Goal: Check status: Check status

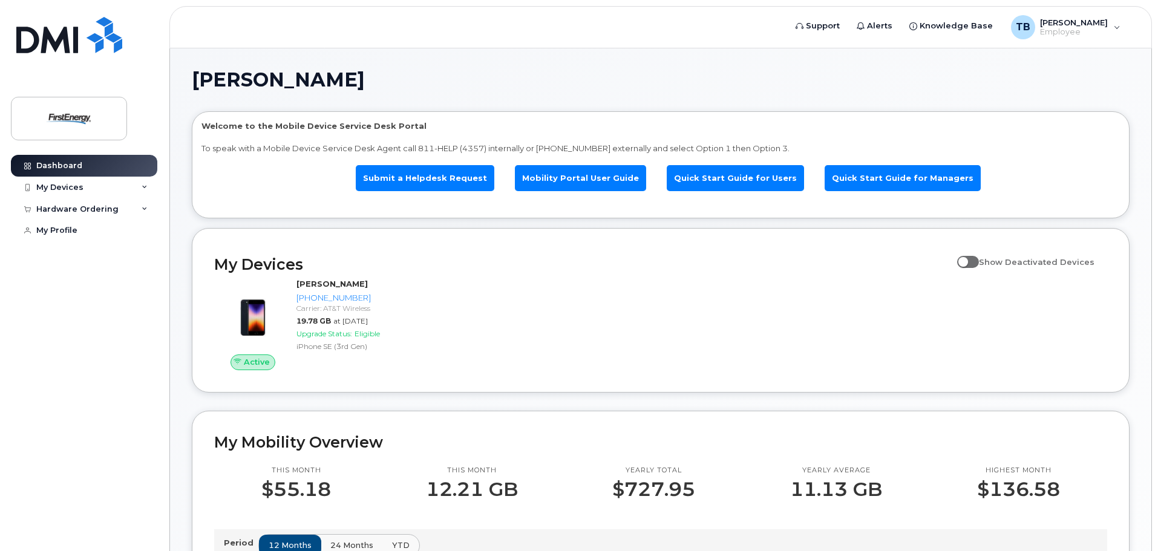
click at [976, 262] on span at bounding box center [968, 262] width 22 height 12
click at [966, 260] on input "Show Deactivated Devices" at bounding box center [962, 255] width 10 height 10
click at [979, 264] on span at bounding box center [968, 262] width 22 height 12
click at [966, 260] on input "Show Deactivated Devices" at bounding box center [962, 255] width 10 height 10
checkbox input "false"
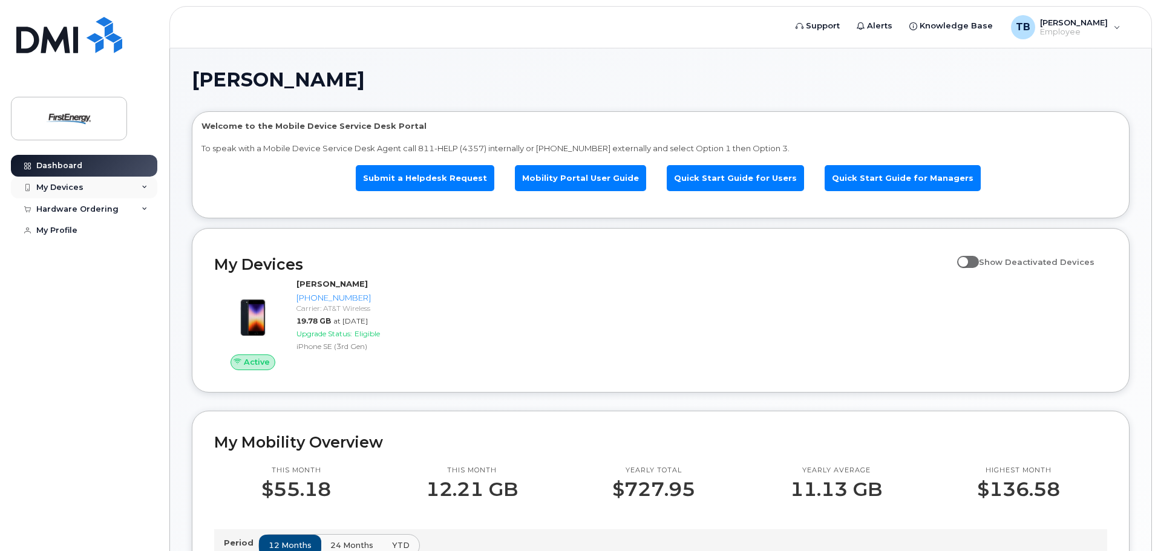
click at [78, 187] on div "My Devices" at bounding box center [59, 188] width 47 height 10
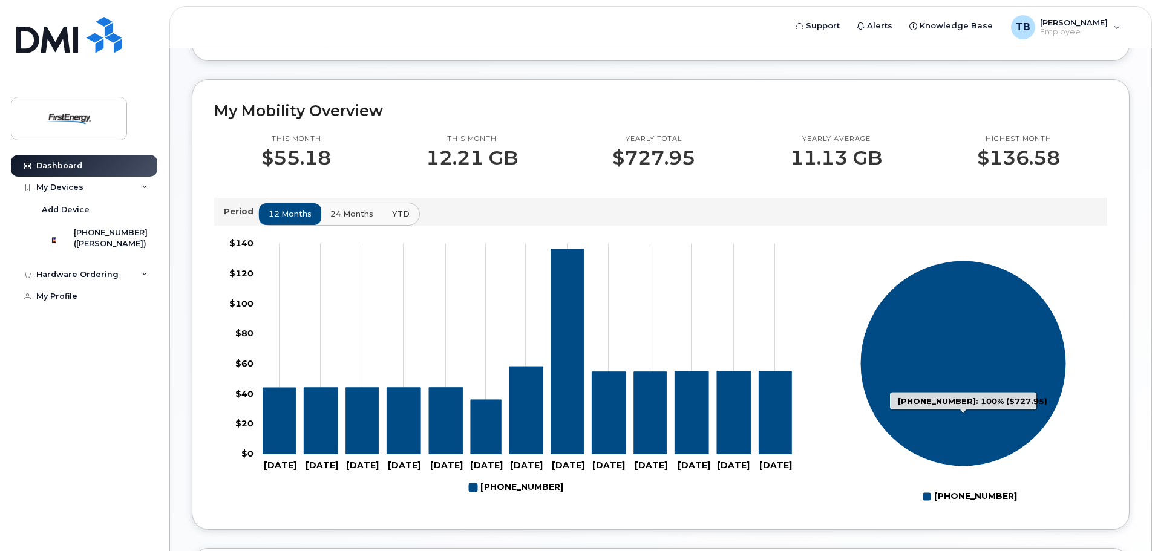
scroll to position [383, 0]
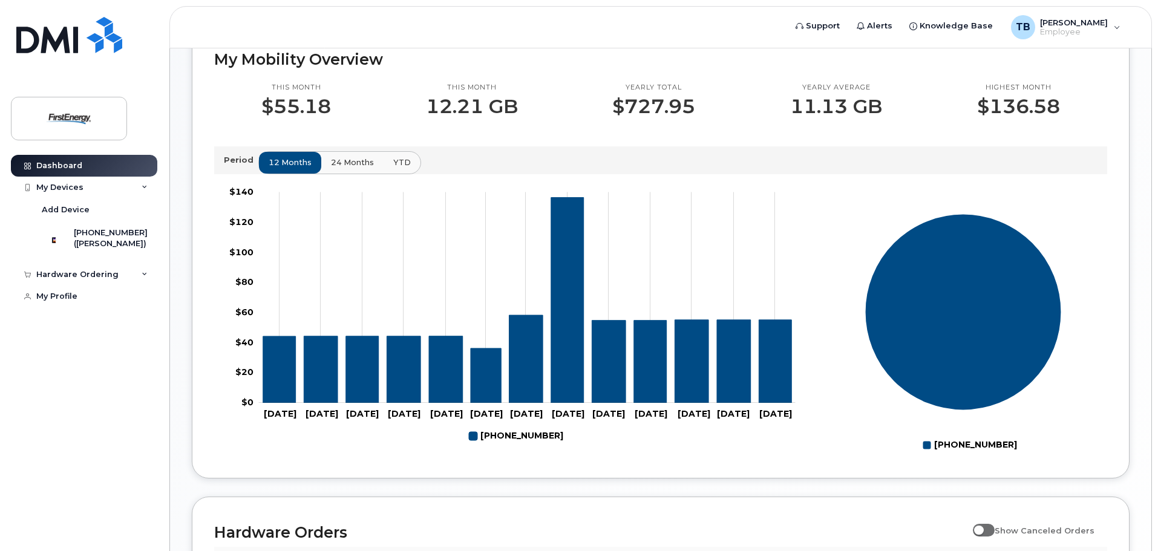
click at [347, 166] on span "24 months" at bounding box center [352, 162] width 43 height 11
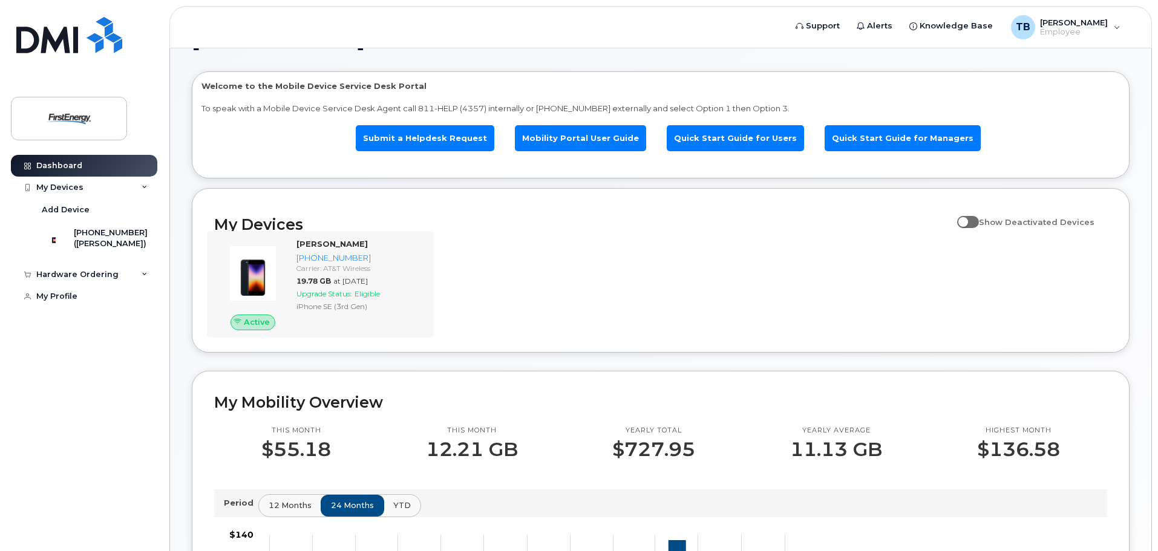
scroll to position [41, 0]
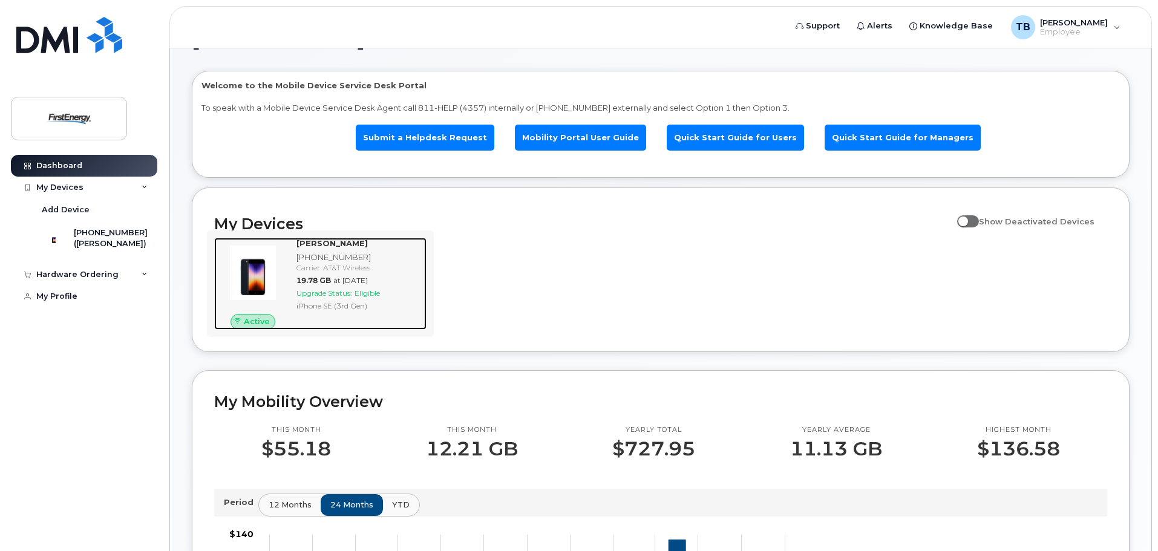
click at [318, 265] on div "Carrier: AT&T Wireless" at bounding box center [358, 267] width 125 height 10
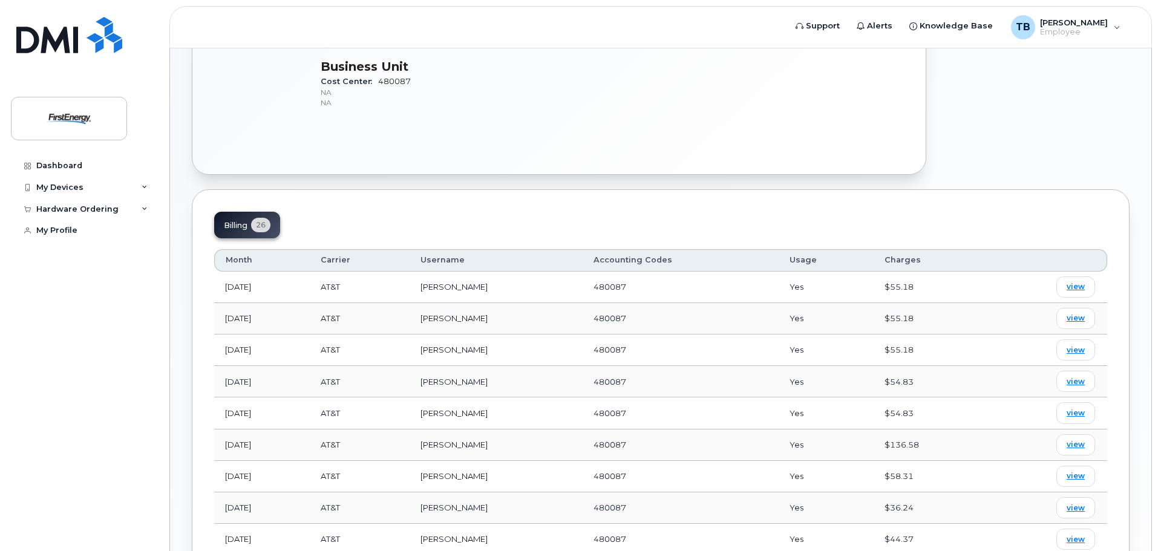
scroll to position [443, 0]
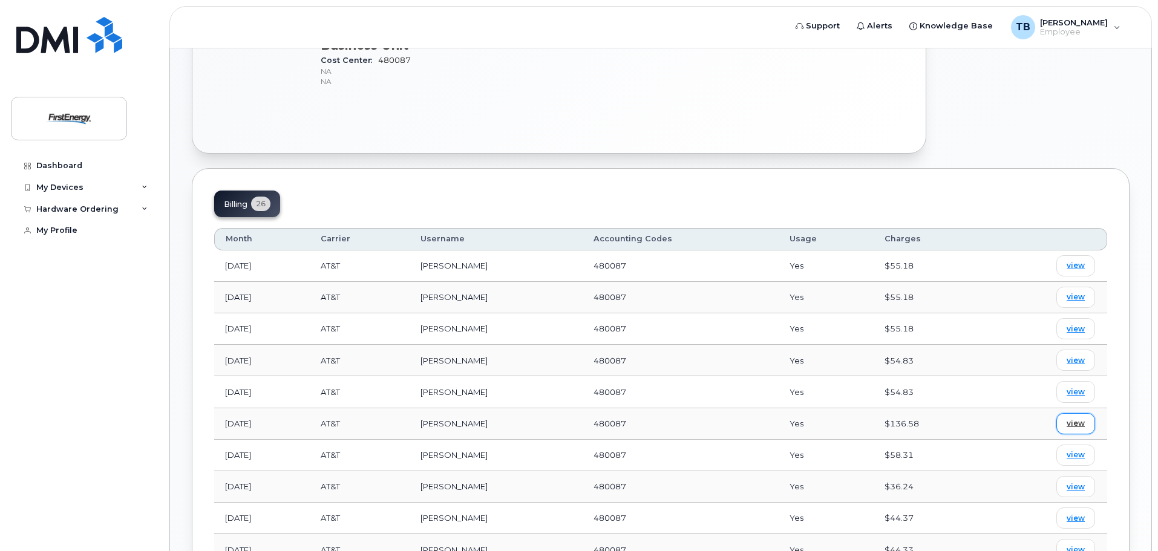
click at [1080, 422] on span "view" at bounding box center [1075, 423] width 18 height 11
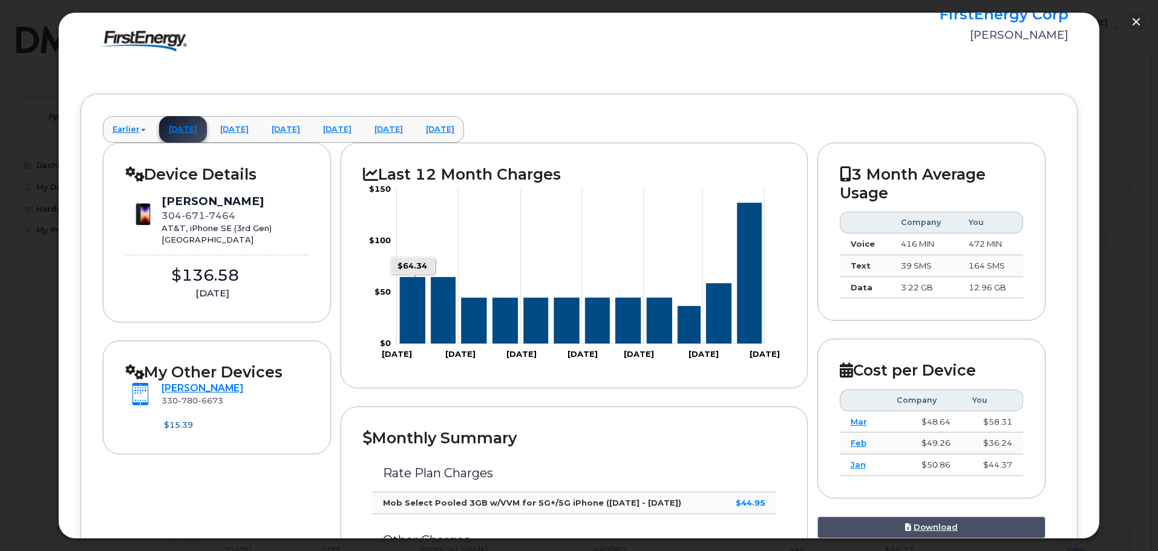
scroll to position [60, 0]
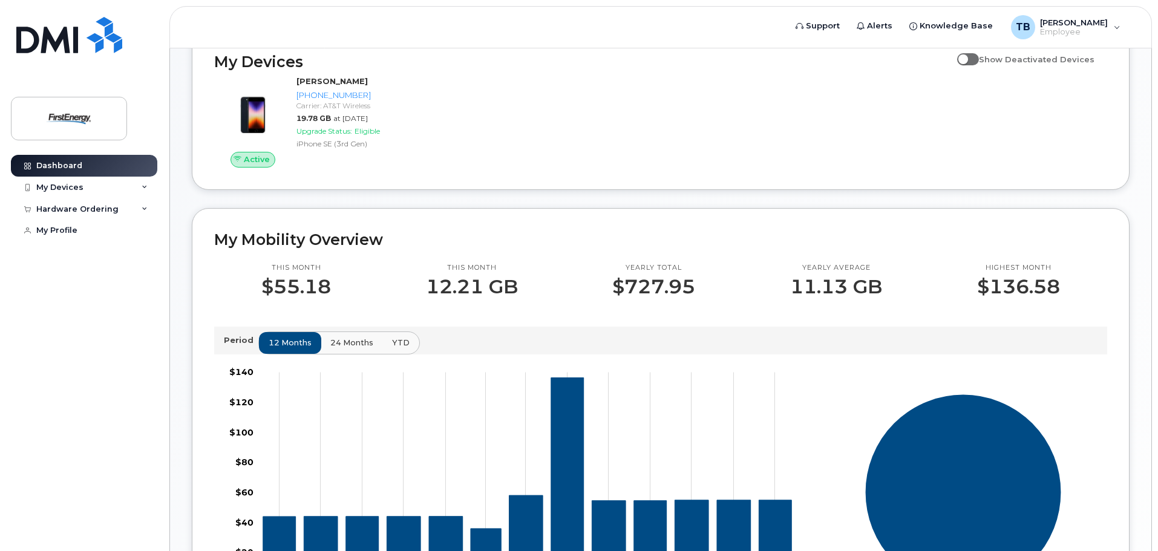
scroll to position [201, 0]
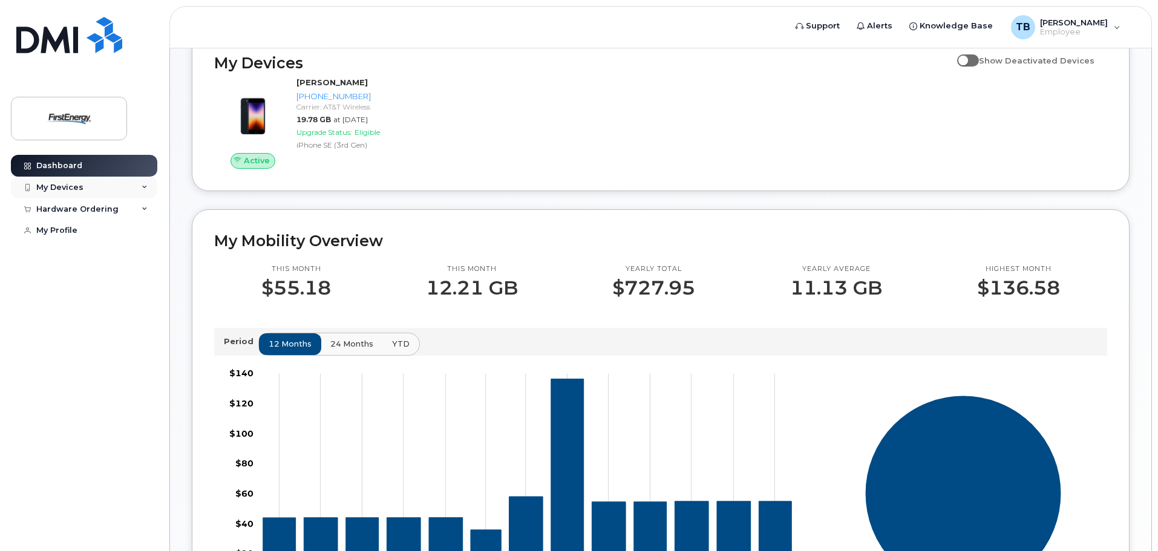
click at [81, 187] on div "My Devices" at bounding box center [59, 188] width 47 height 10
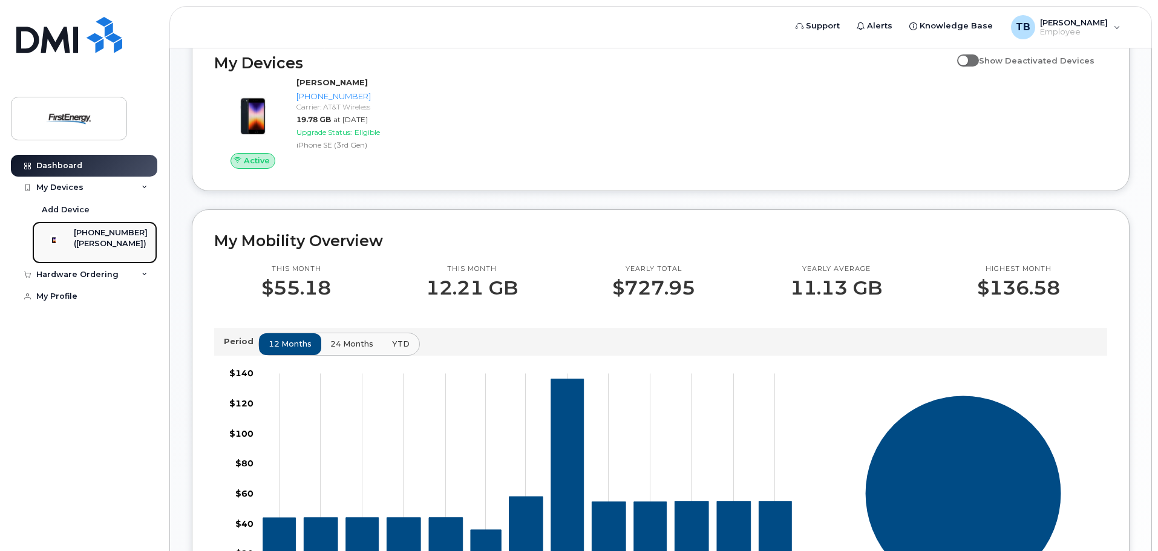
click at [90, 249] on div "([PERSON_NAME])" at bounding box center [111, 243] width 74 height 11
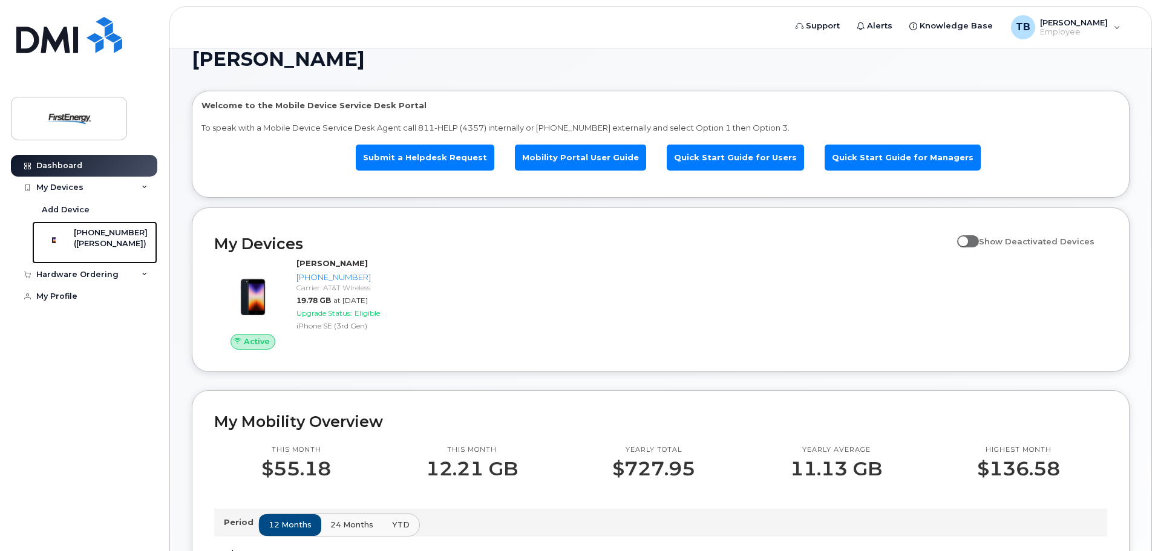
scroll to position [20, 0]
